Goal: Task Accomplishment & Management: Manage account settings

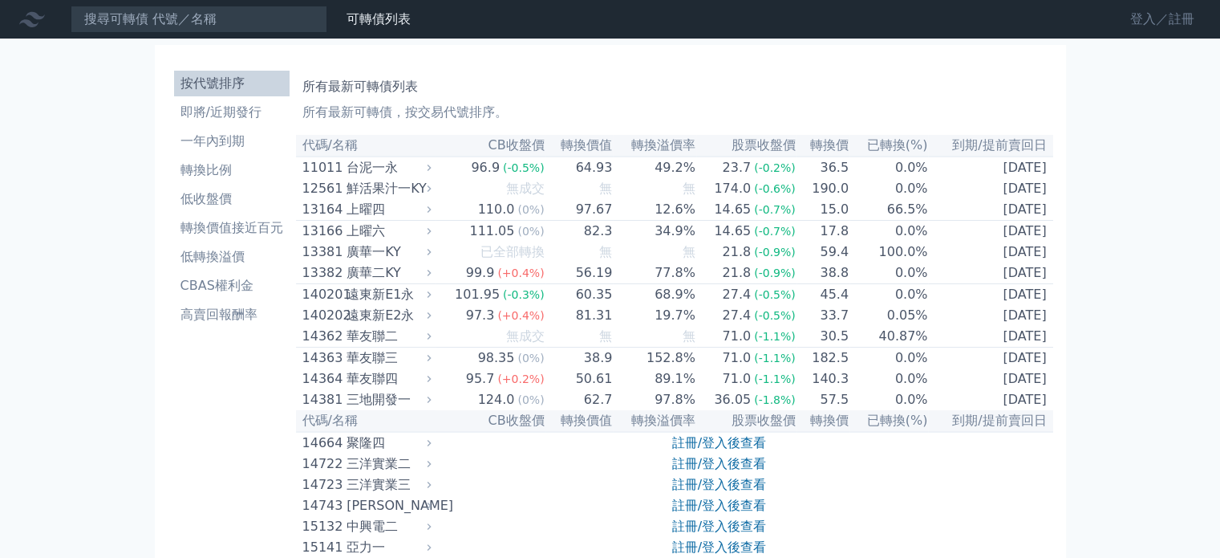
click at [1118, 10] on link "登入／註冊" at bounding box center [1162, 19] width 90 height 26
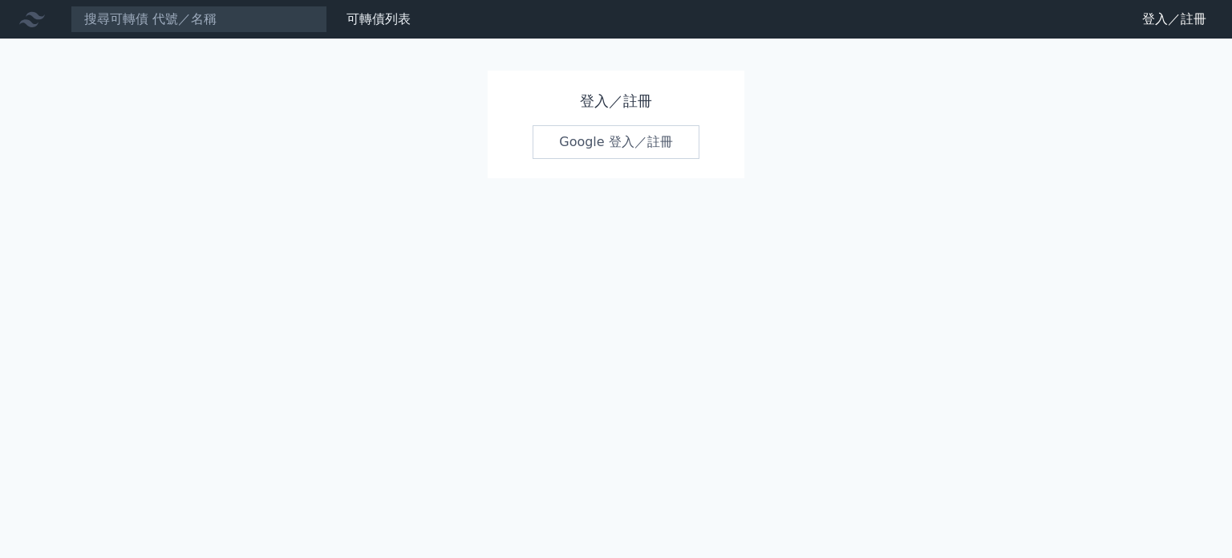
click at [597, 134] on link "Google 登入／註冊" at bounding box center [616, 142] width 167 height 34
click at [623, 144] on link "Google 登入／註冊" at bounding box center [616, 142] width 167 height 34
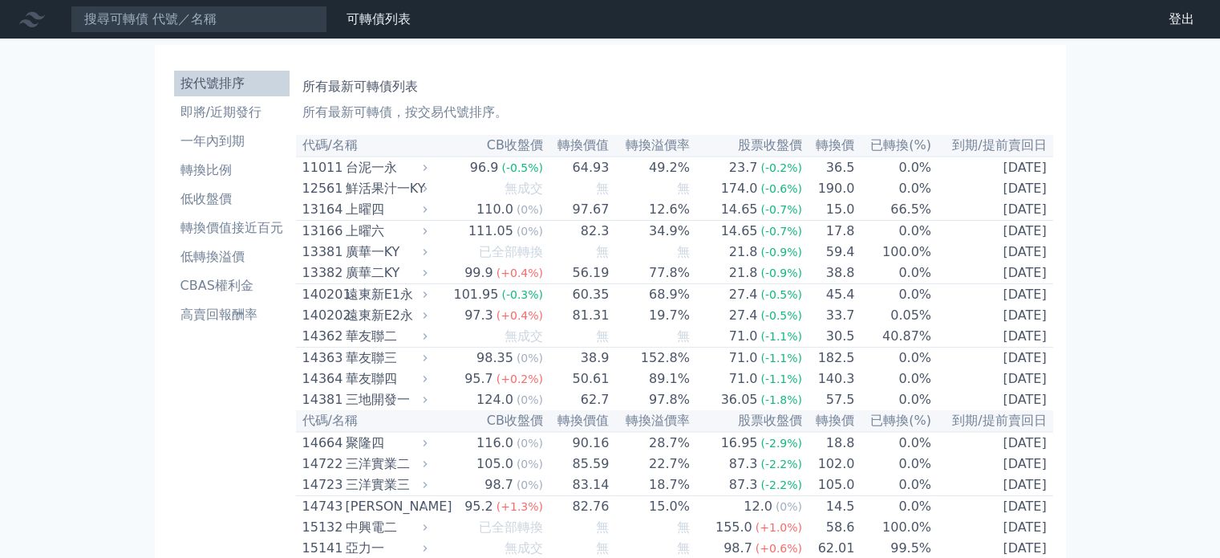
click at [1036, 111] on p "所有最新可轉債，按交易代號排序。" at bounding box center [674, 112] width 744 height 19
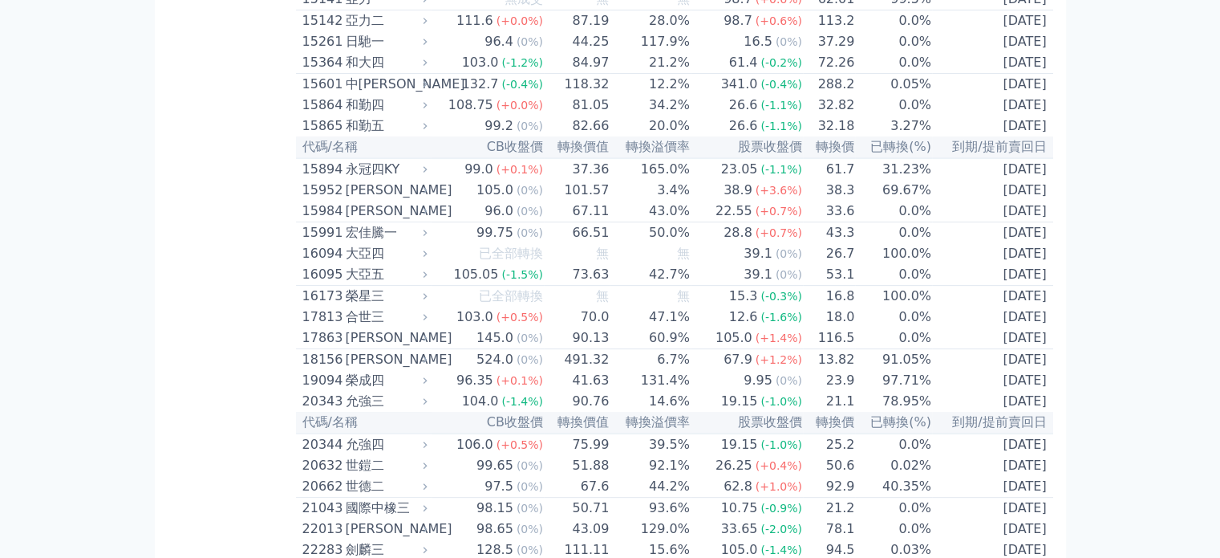
scroll to position [6634, 0]
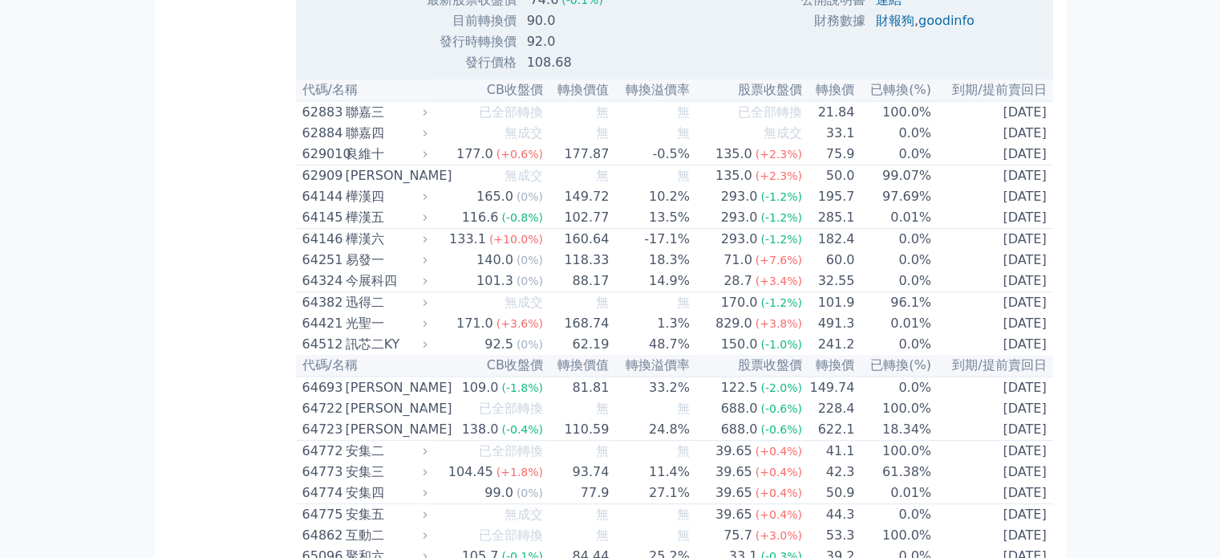
scroll to position [6955, 0]
